Goal: Navigation & Orientation: Find specific page/section

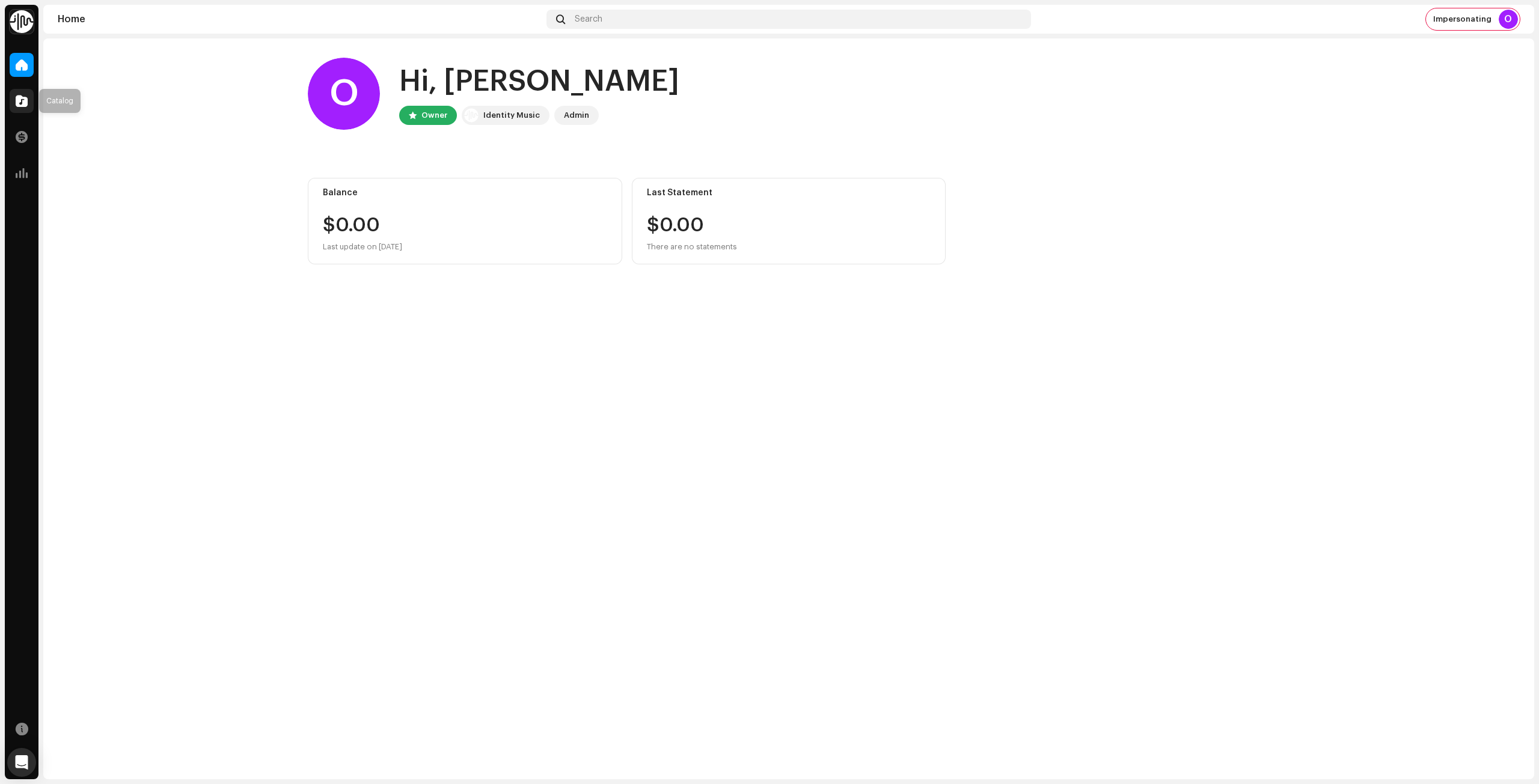
click at [20, 100] on span at bounding box center [22, 101] width 12 height 9
click at [1452, 24] on span "Impersonating" at bounding box center [1462, 19] width 58 height 9
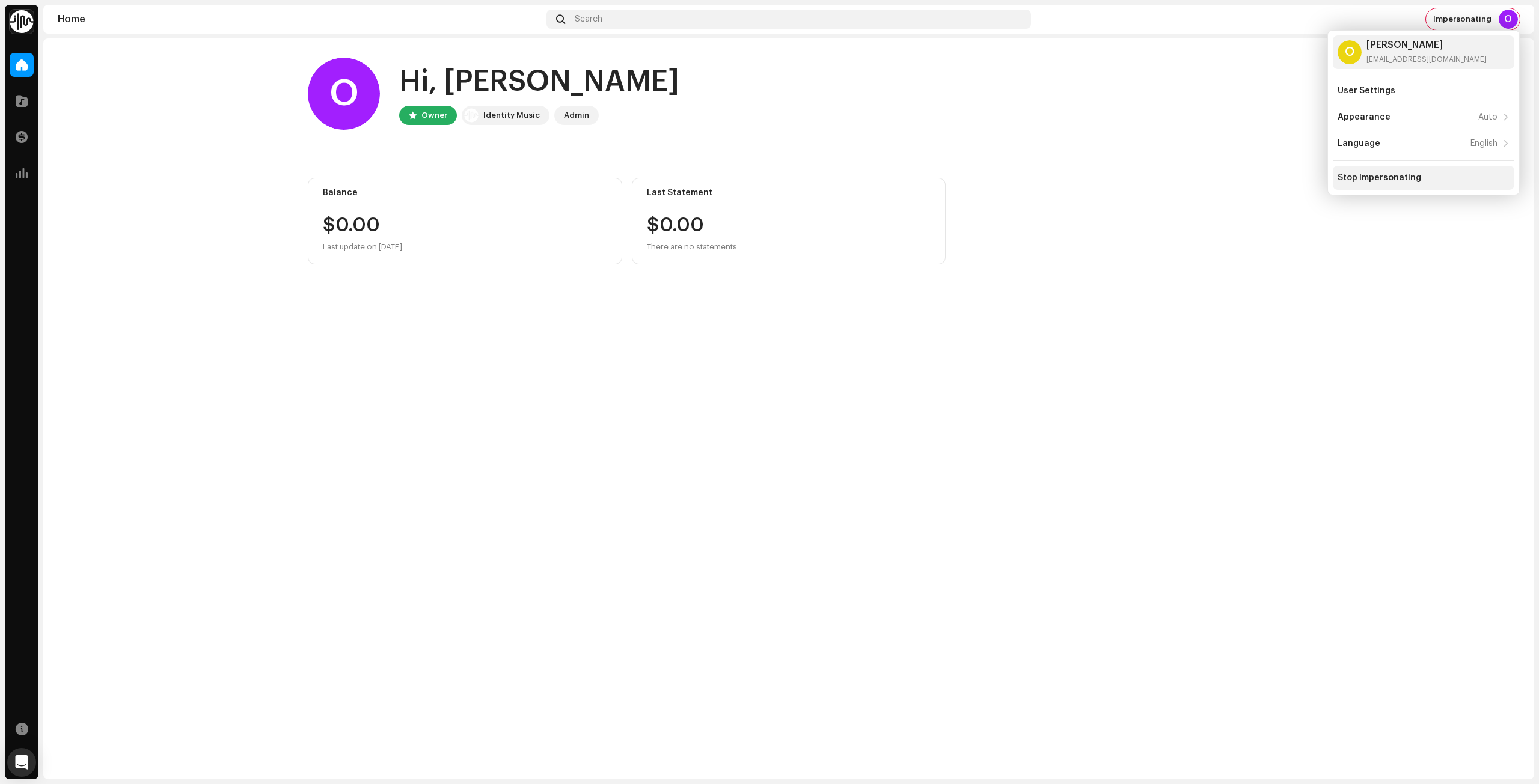
click at [1402, 177] on div "Stop Impersonating" at bounding box center [1379, 178] width 84 height 9
